Goal: Find specific fact

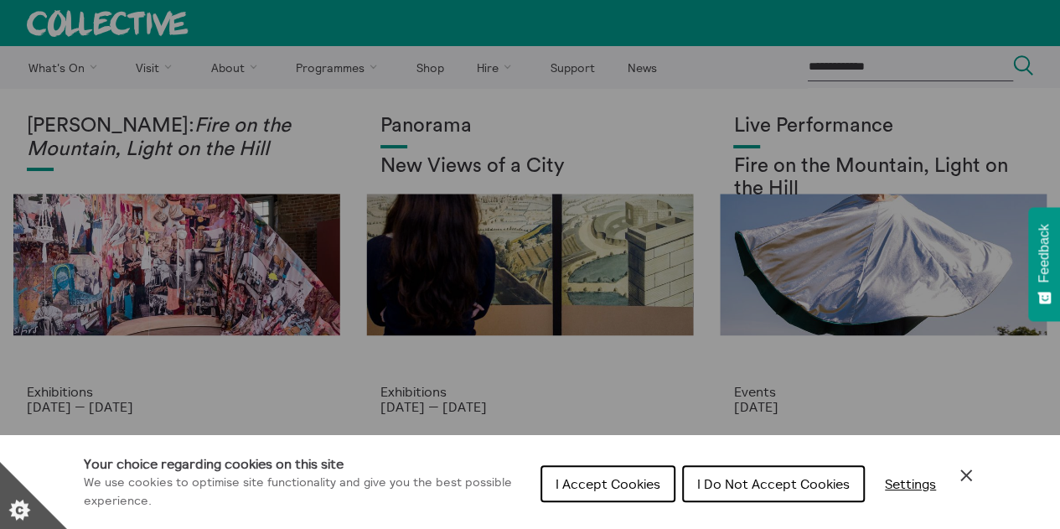
click at [632, 479] on span "I Accept Cookies" at bounding box center [608, 483] width 105 height 17
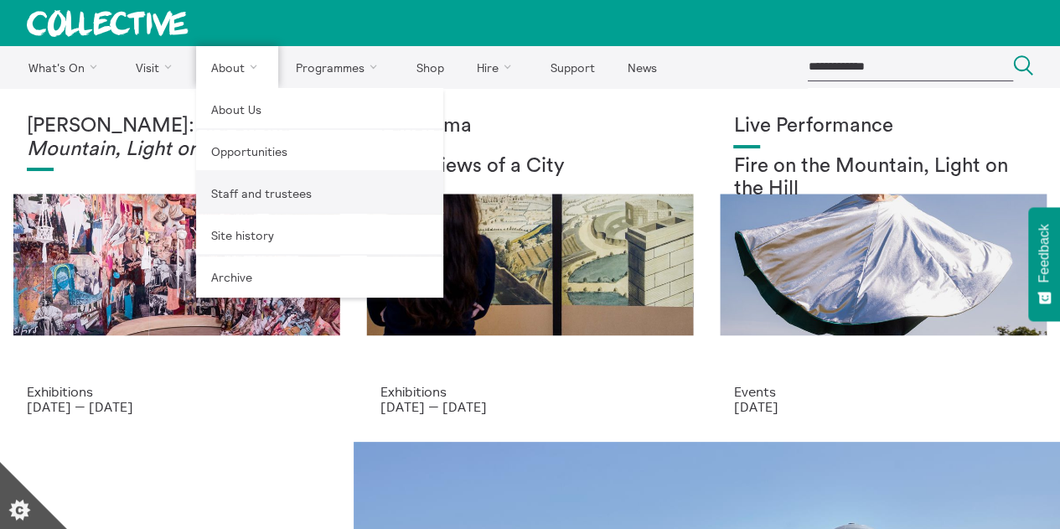
click at [240, 194] on link "Staff and trustees" at bounding box center [319, 193] width 247 height 42
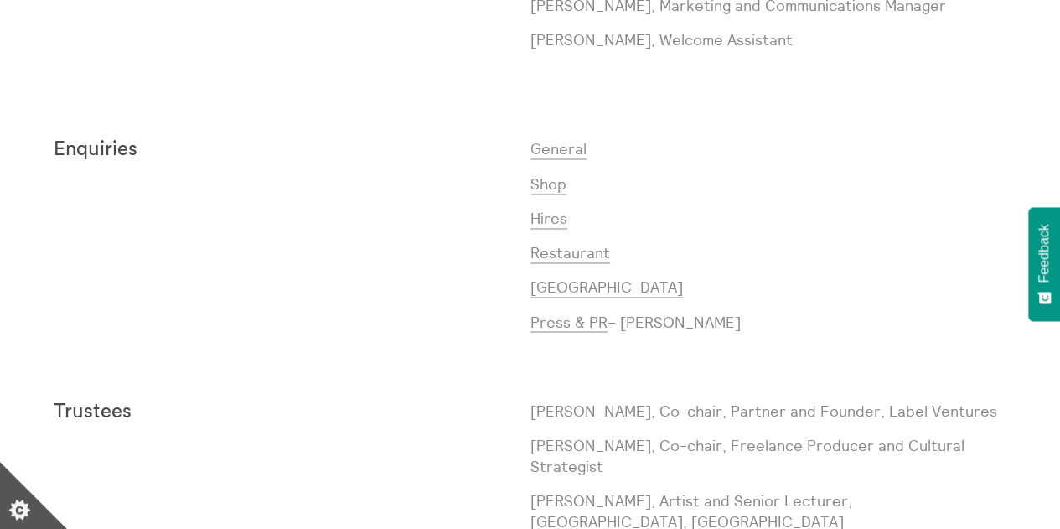
scroll to position [1549, 0]
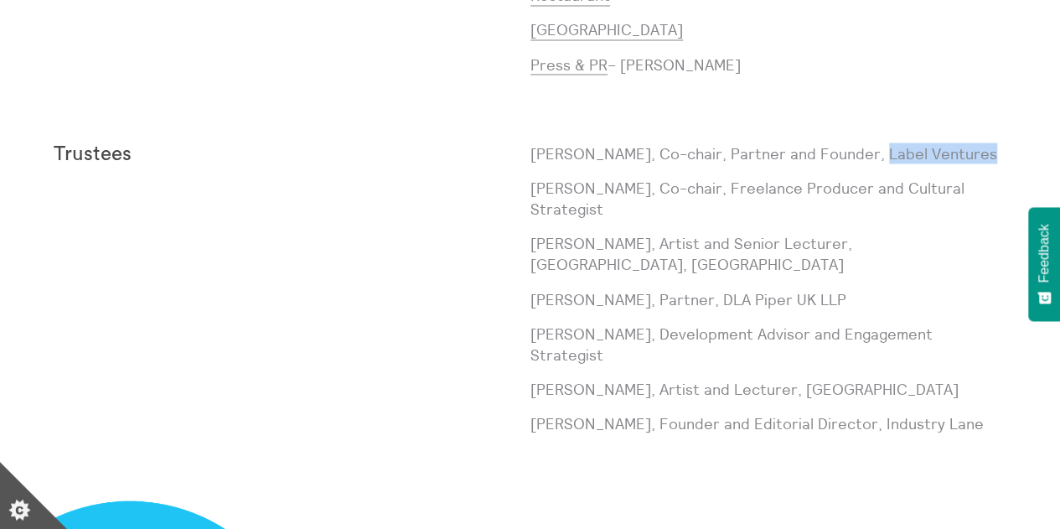
drag, startPoint x: 972, startPoint y: 156, endPoint x: 862, endPoint y: 151, distance: 109.9
click at [862, 151] on p "Nick Sherrard, Co-chair, Partner and Founder, Label Ventures" at bounding box center [768, 152] width 477 height 21
copy p "Label Ventures"
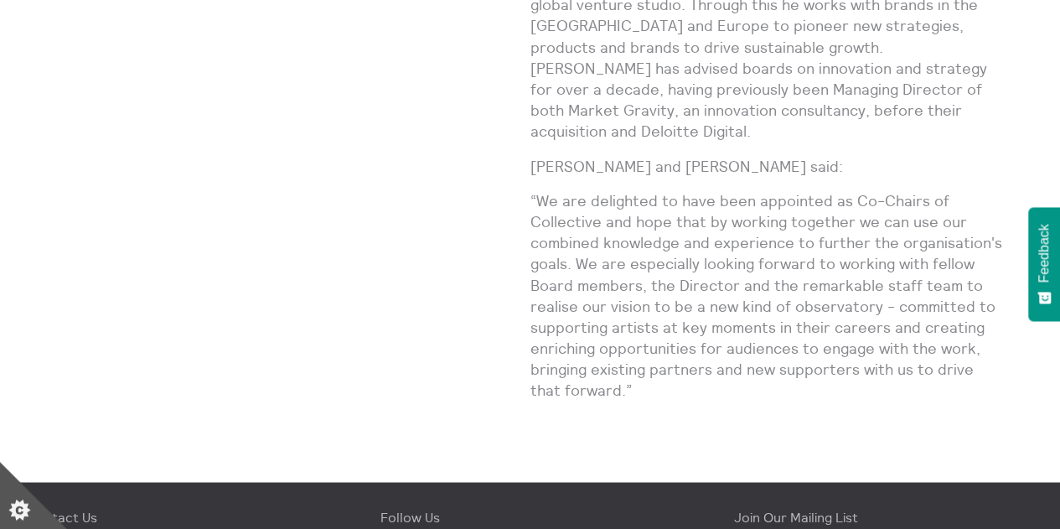
scroll to position [928, 0]
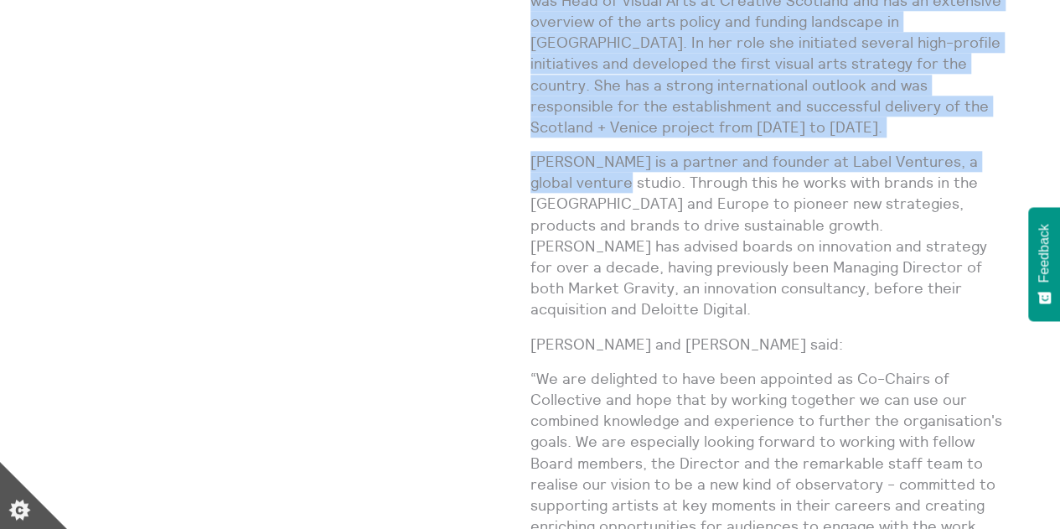
drag, startPoint x: 525, startPoint y: 139, endPoint x: 582, endPoint y: 163, distance: 62.4
click at [582, 163] on div "New Co-chairs [PERSON_NAME] and [PERSON_NAME] appointed In a new shared leaders…" at bounding box center [530, 136] width 953 height 939
click at [582, 163] on p "[PERSON_NAME] is a partner and founder at Label Ventures, a global venture stud…" at bounding box center [768, 235] width 477 height 169
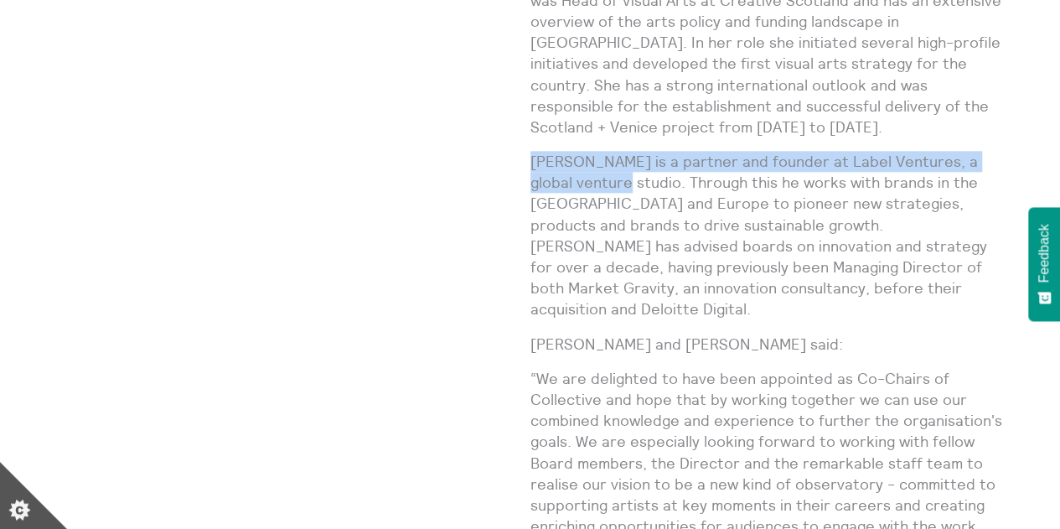
drag, startPoint x: 582, startPoint y: 163, endPoint x: 533, endPoint y: 144, distance: 52.8
click at [533, 151] on p "[PERSON_NAME] is a partner and founder at Label Ventures, a global venture stud…" at bounding box center [768, 235] width 477 height 169
copy p "[PERSON_NAME] is a partner and founder at Label Ventures, a global venture stud…"
